Goal: Task Accomplishment & Management: Manage account settings

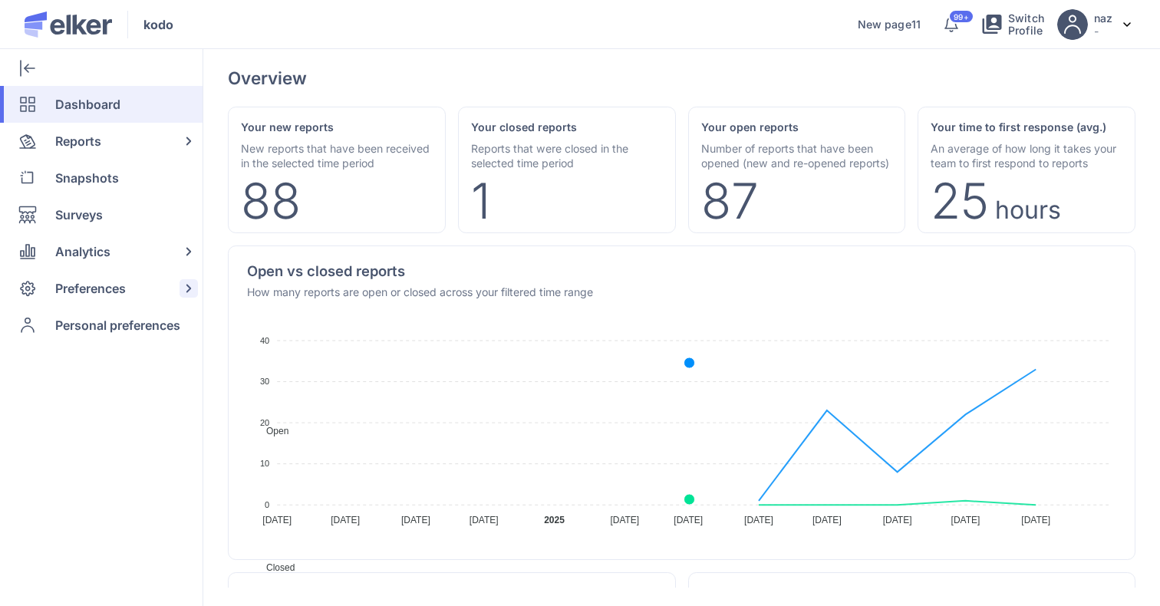
click at [115, 300] on span "Preferences" at bounding box center [90, 288] width 71 height 37
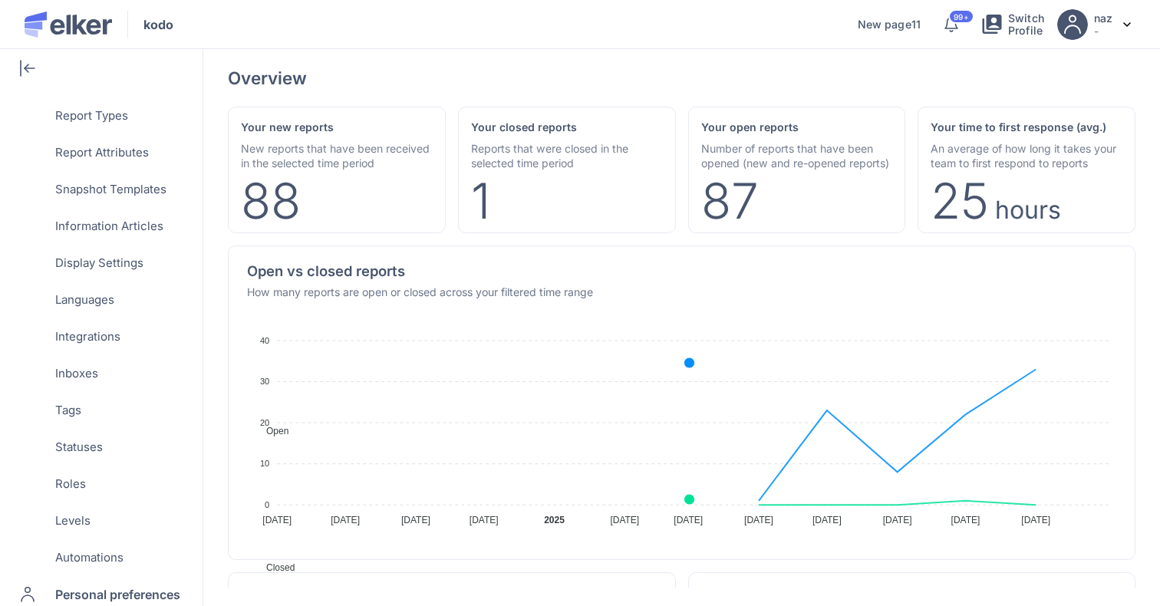
scroll to position [572, 0]
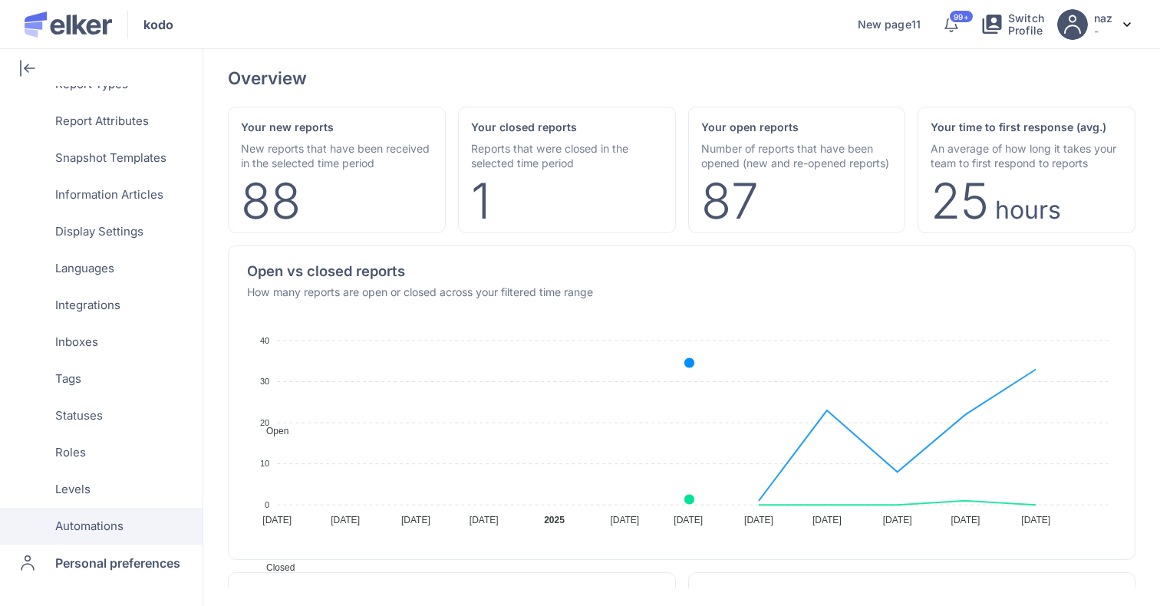
click at [108, 539] on span "Automations" at bounding box center [89, 526] width 68 height 37
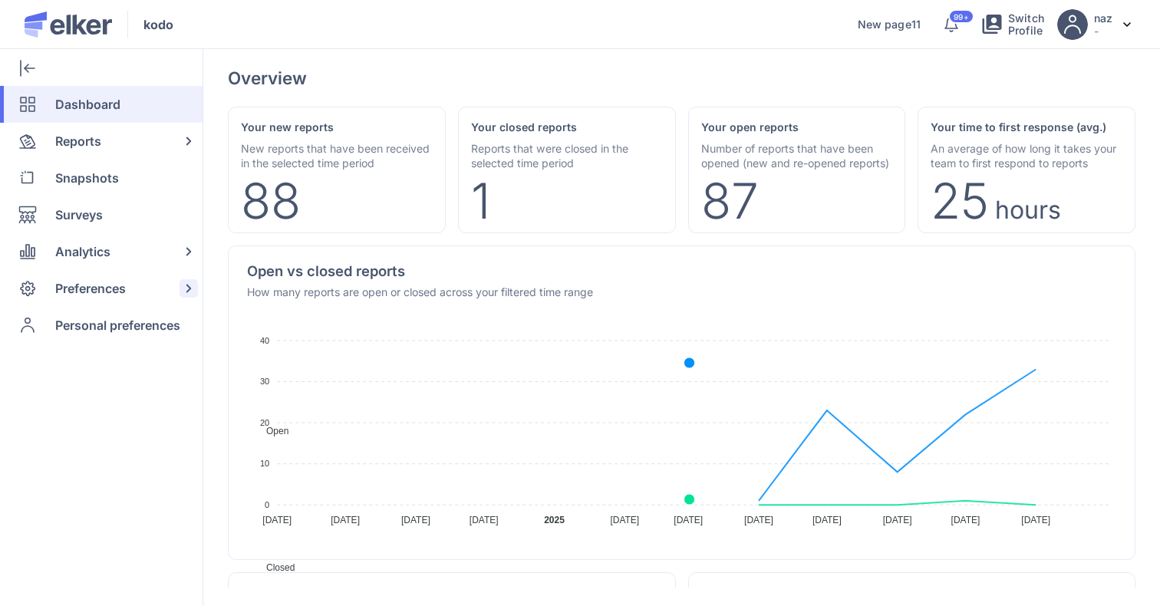
click at [95, 301] on span "Preferences" at bounding box center [90, 288] width 71 height 37
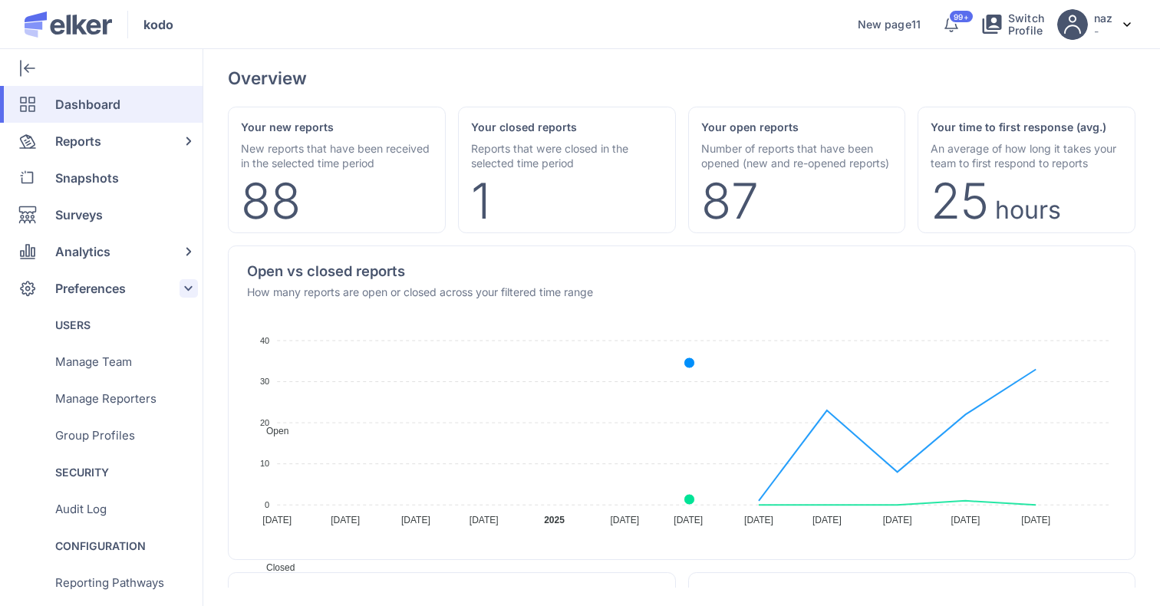
scroll to position [572, 0]
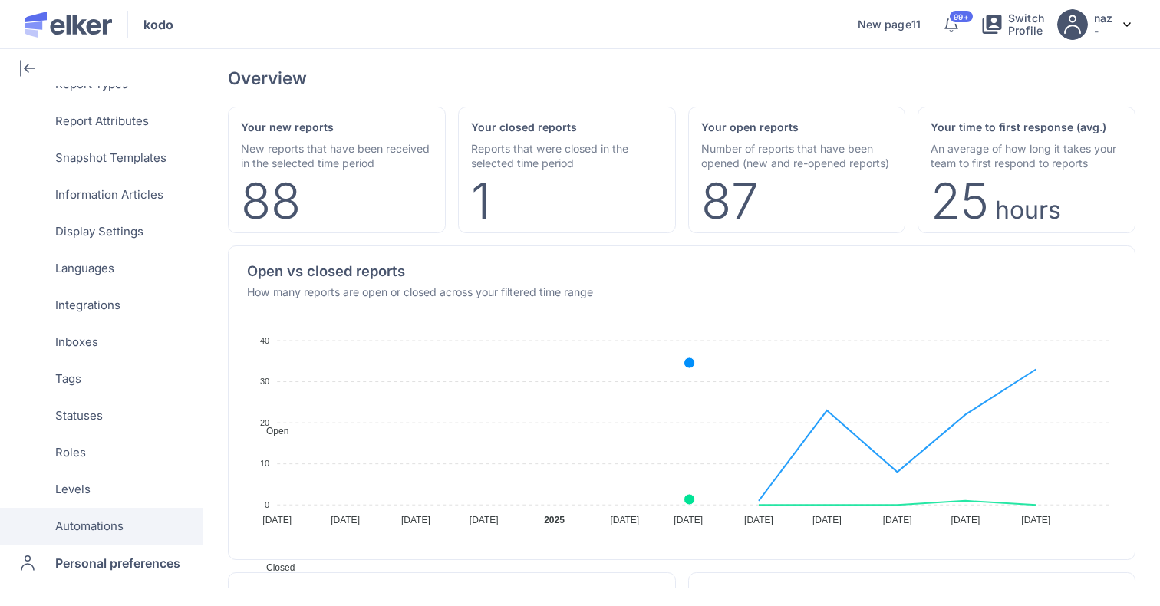
click at [91, 523] on span "Automations" at bounding box center [89, 526] width 68 height 37
